Goal: Task Accomplishment & Management: Complete application form

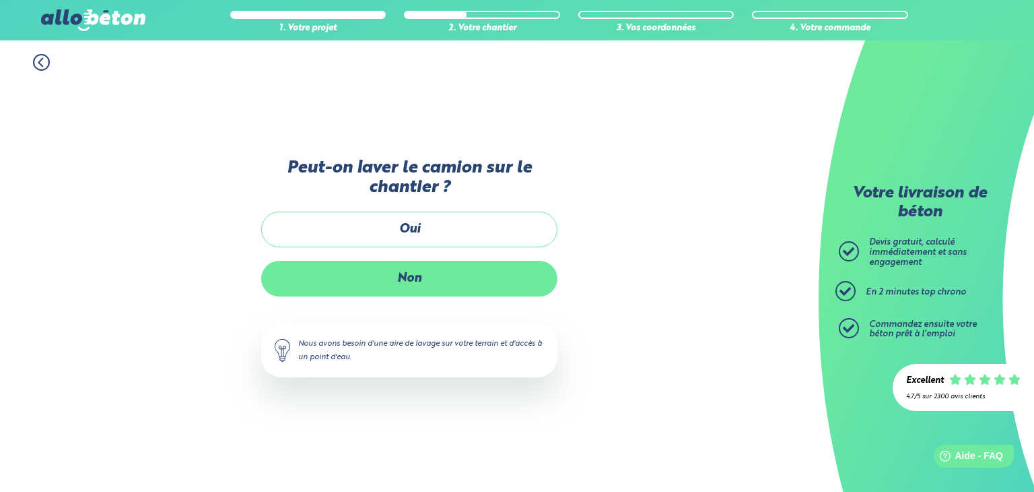
click at [399, 279] on label "Non" at bounding box center [409, 279] width 296 height 36
click at [0, 0] on input "Non" at bounding box center [0, 0] width 0 height 0
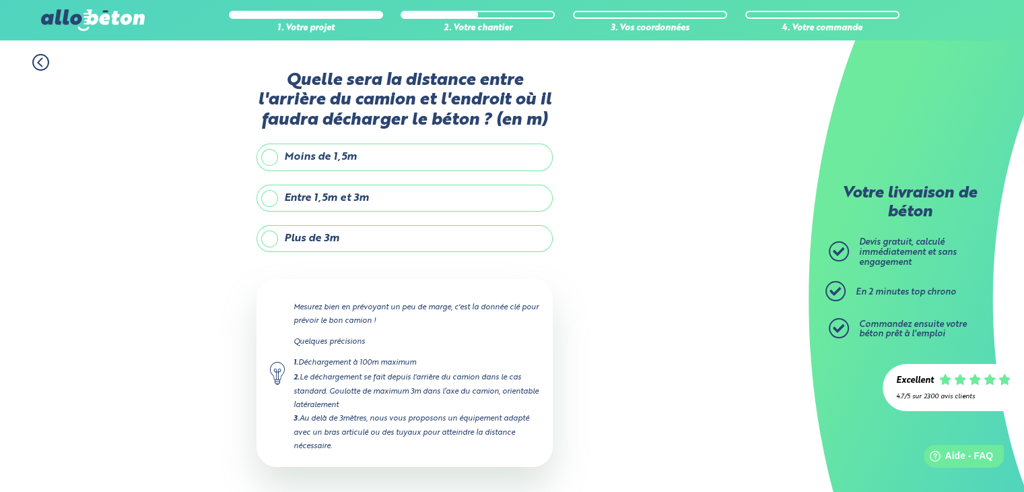
click at [263, 201] on label "Entre 1,5m et 3m" at bounding box center [405, 198] width 296 height 27
click at [0, 0] on input "Entre 1,5m et 3m" at bounding box center [0, 0] width 0 height 0
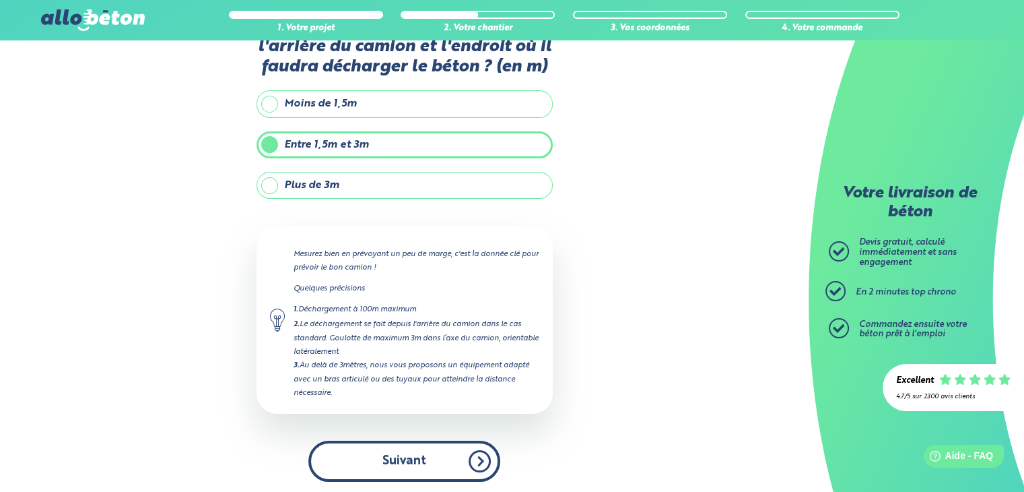
click at [444, 453] on button "Suivant" at bounding box center [404, 460] width 192 height 41
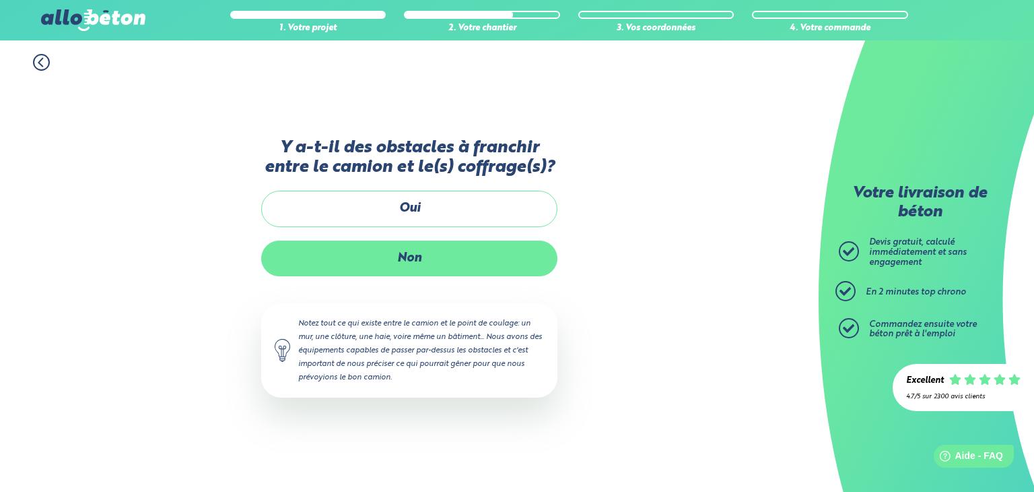
click at [436, 265] on label "Non" at bounding box center [409, 258] width 296 height 36
click at [0, 0] on input "Non" at bounding box center [0, 0] width 0 height 0
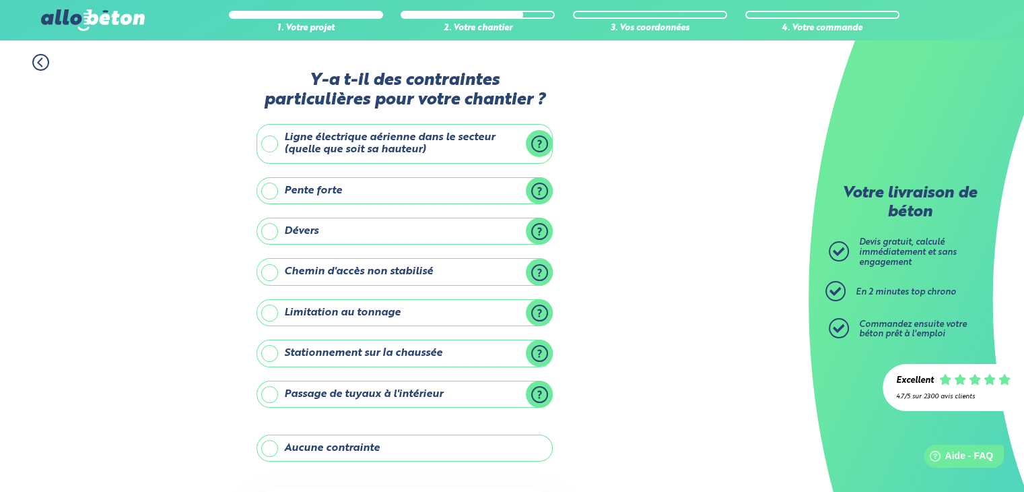
click at [270, 447] on label "Aucune contrainte" at bounding box center [405, 447] width 296 height 27
click at [0, 0] on input "Aucune contrainte" at bounding box center [0, 0] width 0 height 0
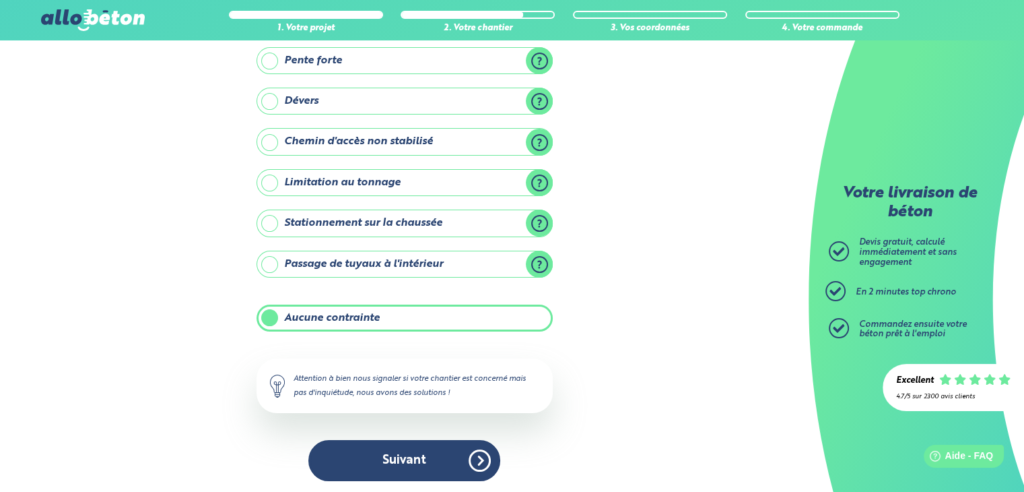
click at [390, 461] on button "Suivant" at bounding box center [404, 460] width 192 height 41
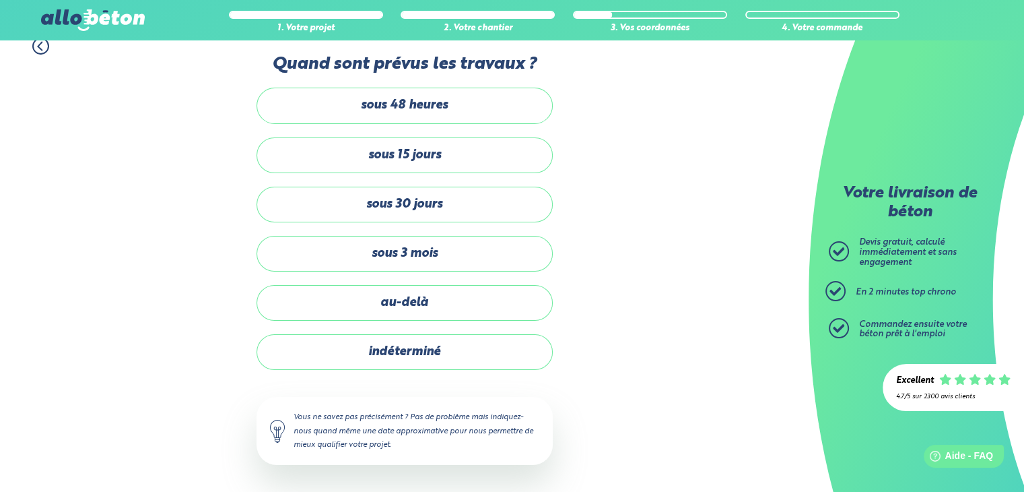
scroll to position [14, 0]
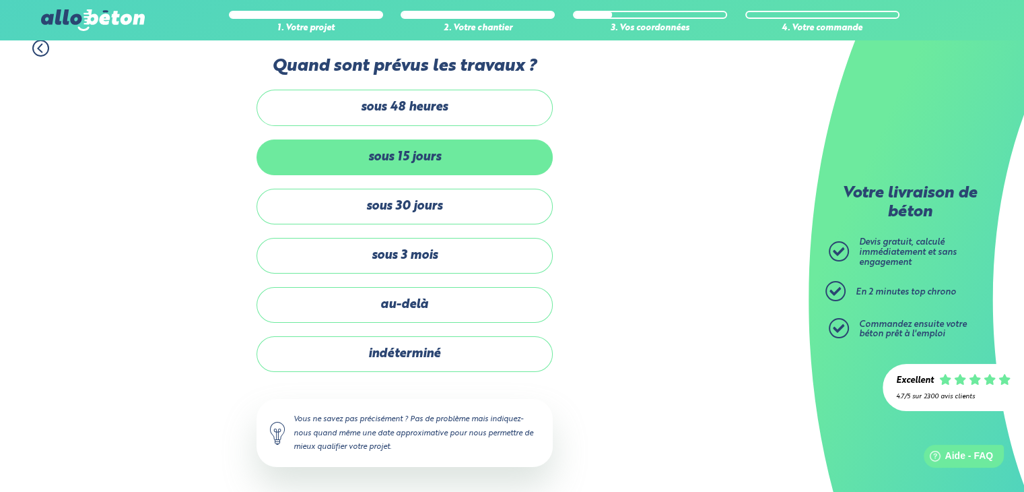
click at [463, 163] on label "sous 15 jours" at bounding box center [405, 157] width 296 height 36
click at [0, 0] on input "sous 15 jours" at bounding box center [0, 0] width 0 height 0
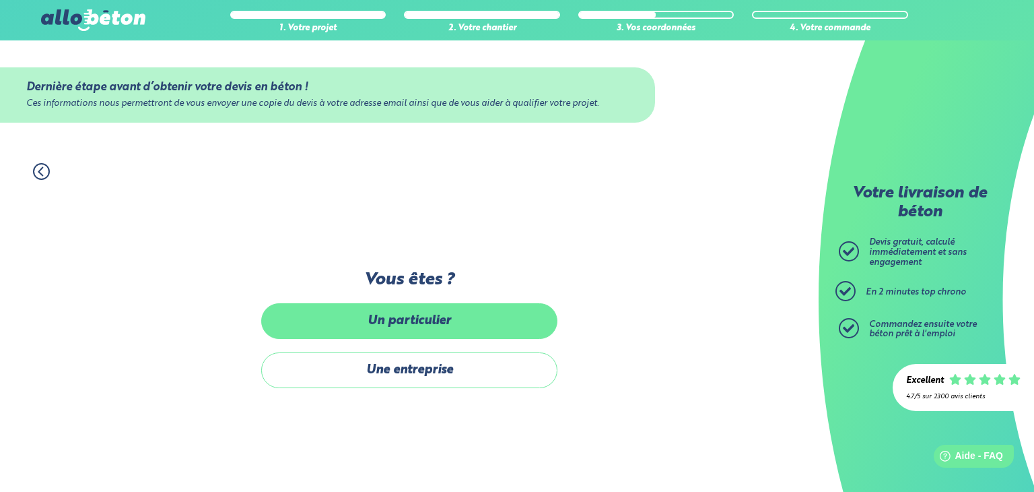
click at [461, 333] on label "Un particulier" at bounding box center [409, 321] width 296 height 36
click at [0, 0] on input "Un particulier" at bounding box center [0, 0] width 0 height 0
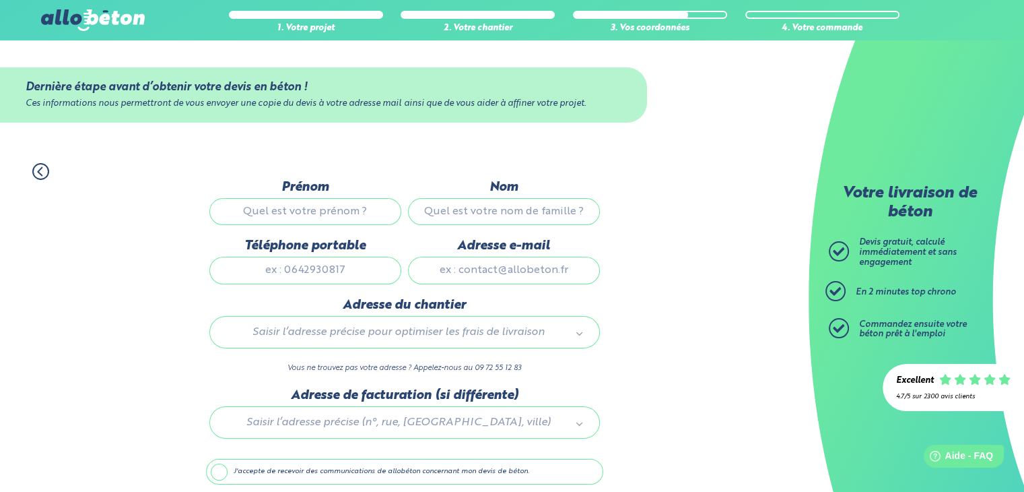
click at [307, 205] on input "Prénom" at bounding box center [305, 211] width 192 height 27
type input "virgile"
type input "LANZA"
type input "0662509702"
type input "virgile.lanza@gmail.com"
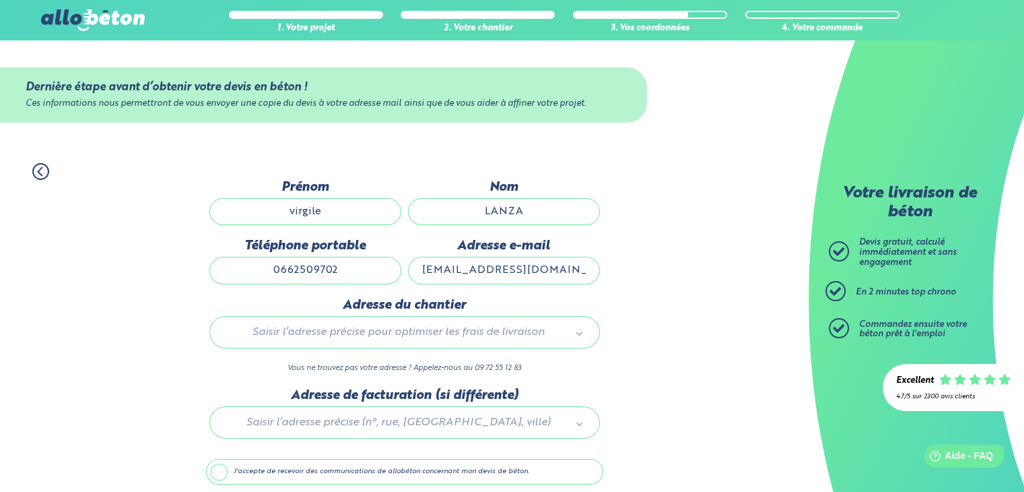
type input "67 route de Lombez"
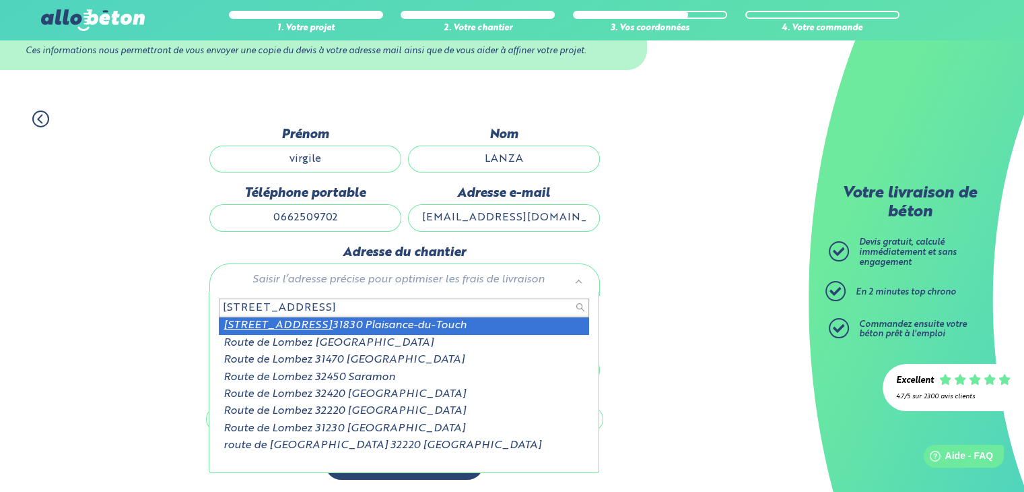
type input "67 route de lombez"
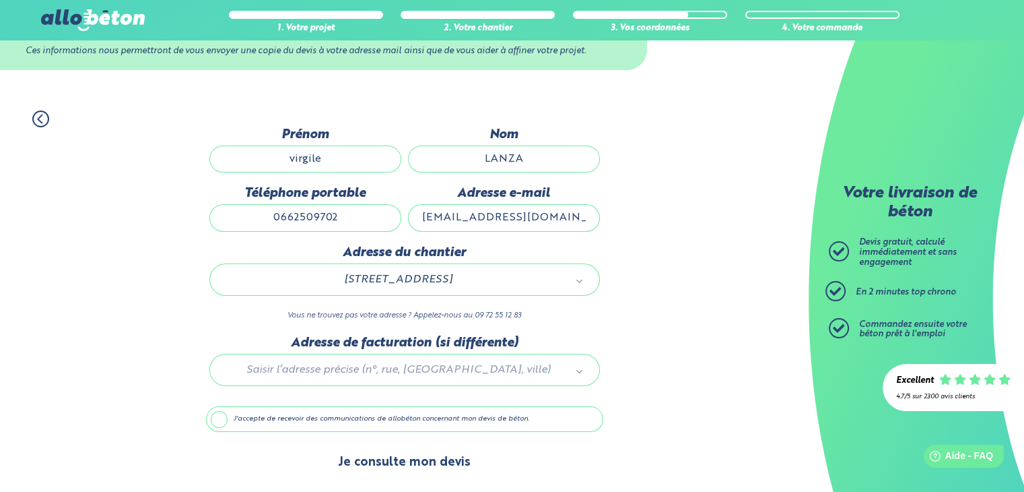
click at [368, 462] on button "Je consulte mon devis" at bounding box center [405, 462] width 160 height 34
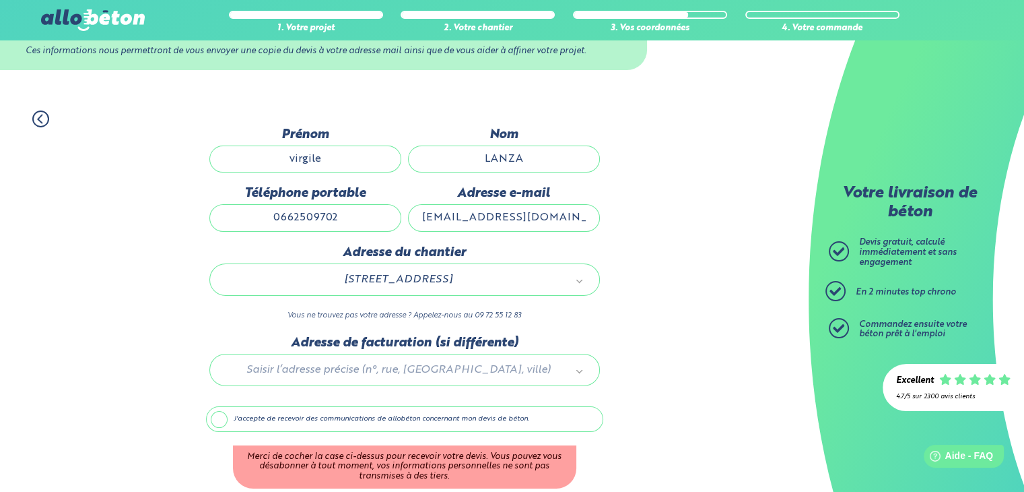
click at [219, 418] on label "J'accepte de recevoir des communications de allobéton concernant mon devis de b…" at bounding box center [404, 419] width 397 height 26
click at [0, 0] on input "J'accepte de recevoir des communications de allobéton concernant mon devis de b…" at bounding box center [0, 0] width 0 height 0
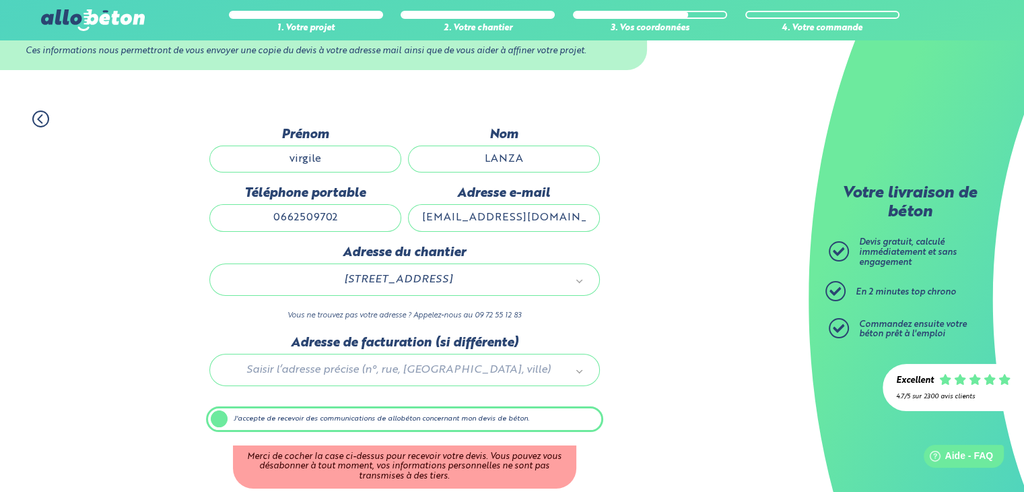
scroll to position [52, 0]
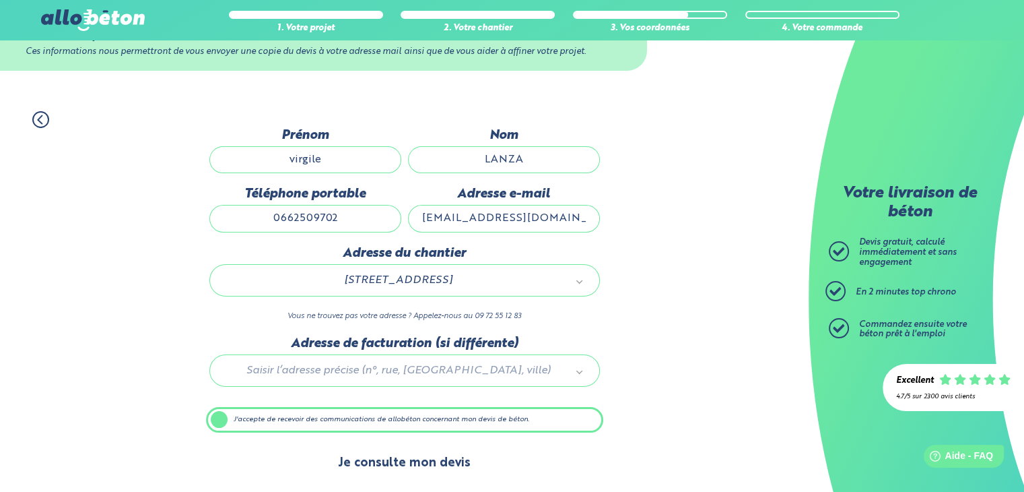
click at [407, 461] on button "Je consulte mon devis" at bounding box center [405, 463] width 160 height 34
